Goal: Check status: Check status

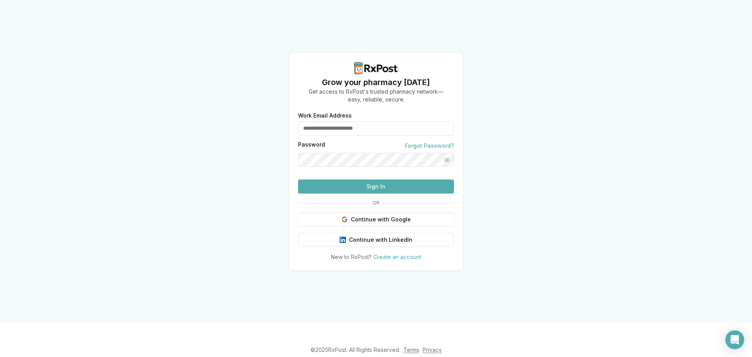
type input "**********"
click at [364, 194] on button "Sign In" at bounding box center [376, 186] width 156 height 14
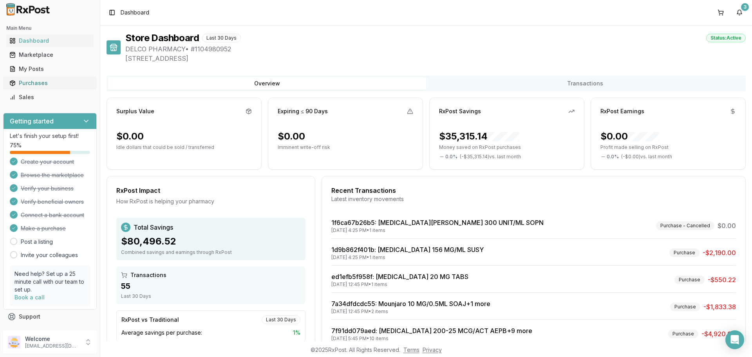
click at [50, 84] on div "Purchases" at bounding box center [49, 83] width 81 height 8
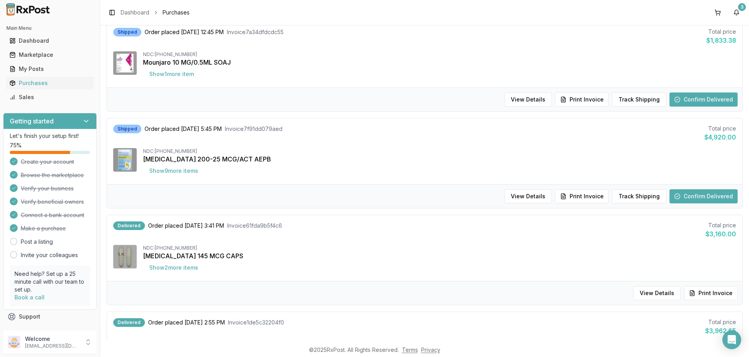
scroll to position [431, 0]
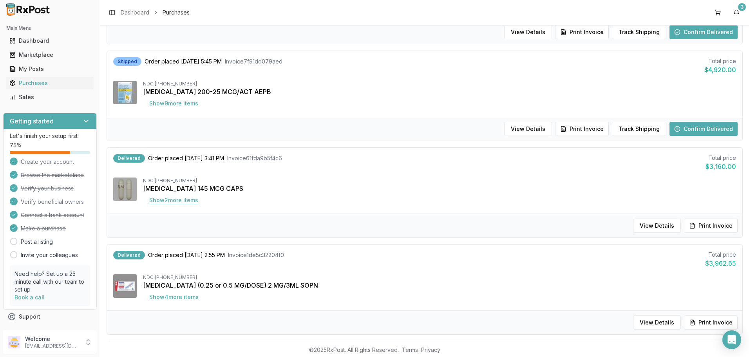
click at [173, 198] on button "Show 2 more item s" at bounding box center [174, 200] width 62 height 14
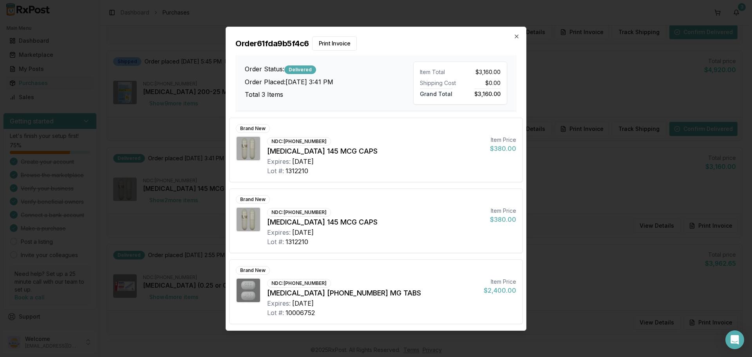
click at [520, 35] on div "Order 61fda9b5f4c6 Print Invoice Order Status: Delivered Order Placed: [DATE] 3…" at bounding box center [376, 69] width 300 height 84
click at [515, 37] on icon "button" at bounding box center [517, 36] width 6 height 6
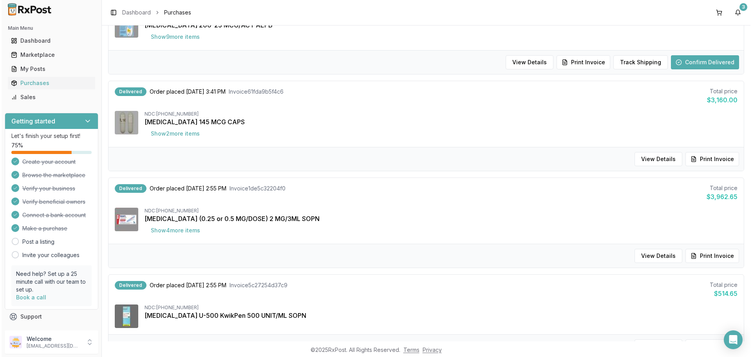
scroll to position [392, 0]
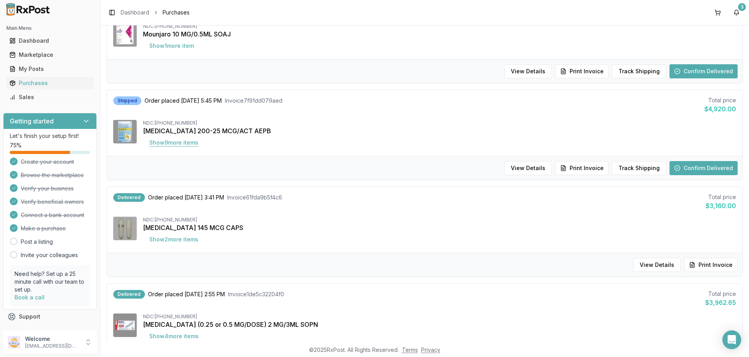
click at [172, 141] on button "Show 9 more item s" at bounding box center [174, 143] width 62 height 14
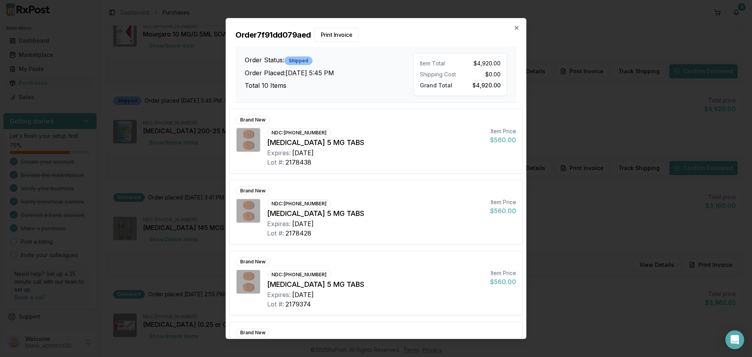
scroll to position [88, 0]
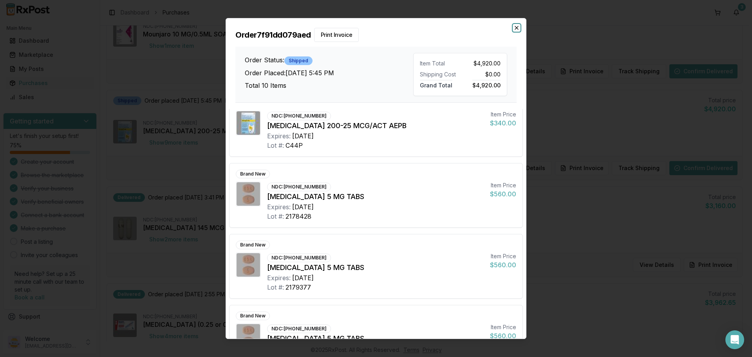
click at [516, 29] on icon "button" at bounding box center [516, 27] width 3 height 3
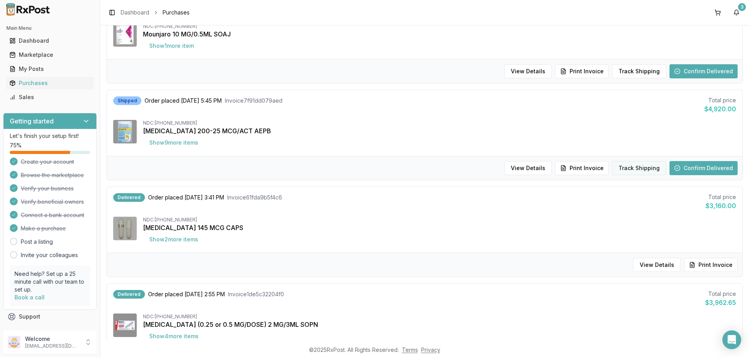
click at [632, 169] on button "Track Shipping" at bounding box center [639, 168] width 54 height 14
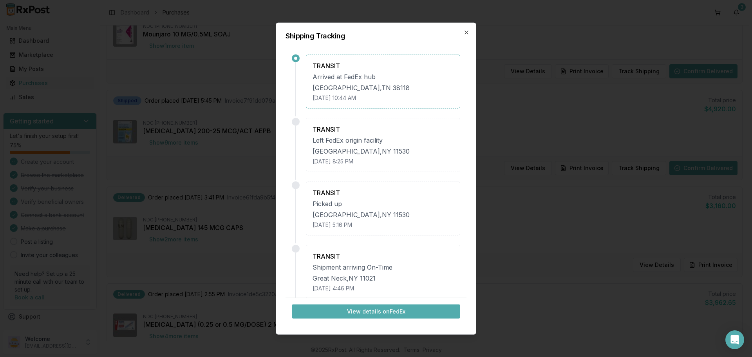
click at [361, 312] on button "View details on FedEx" at bounding box center [376, 311] width 169 height 14
